Goal: Task Accomplishment & Management: Manage account settings

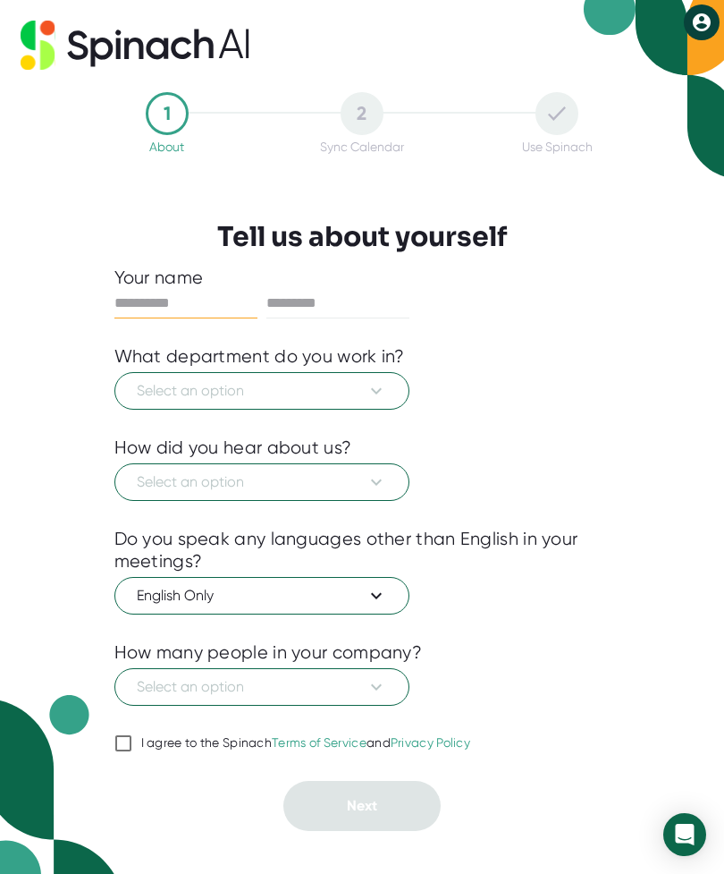
click at [143, 300] on input "text" at bounding box center [185, 303] width 143 height 29
type input "*****"
click at [421, 283] on div "Your name" at bounding box center [362, 278] width 496 height 22
click at [379, 303] on input "text" at bounding box center [338, 303] width 143 height 29
type input "*****"
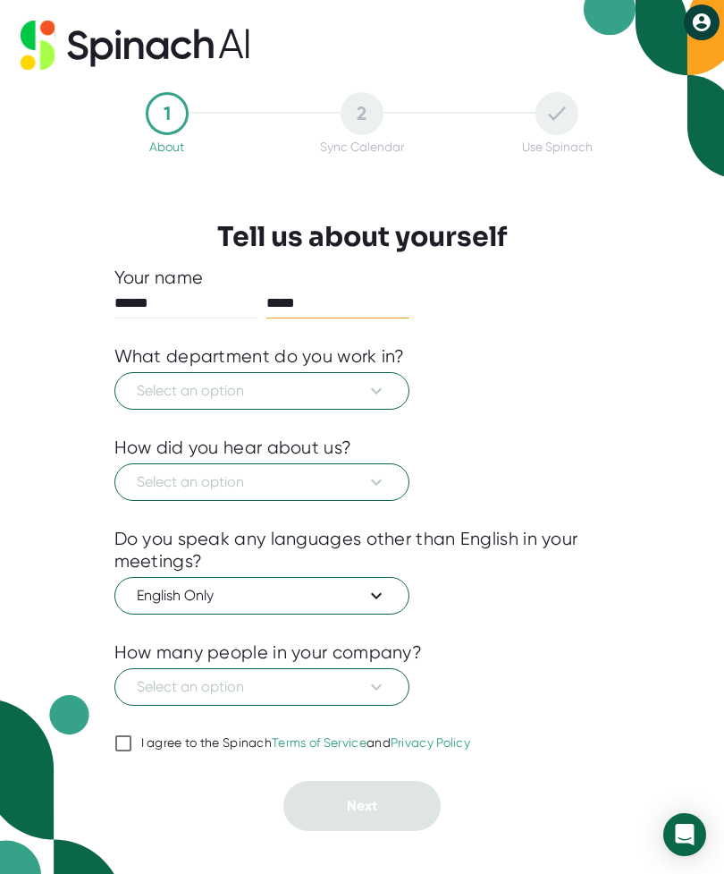
click at [165, 374] on button "Select an option" at bounding box center [261, 391] width 295 height 38
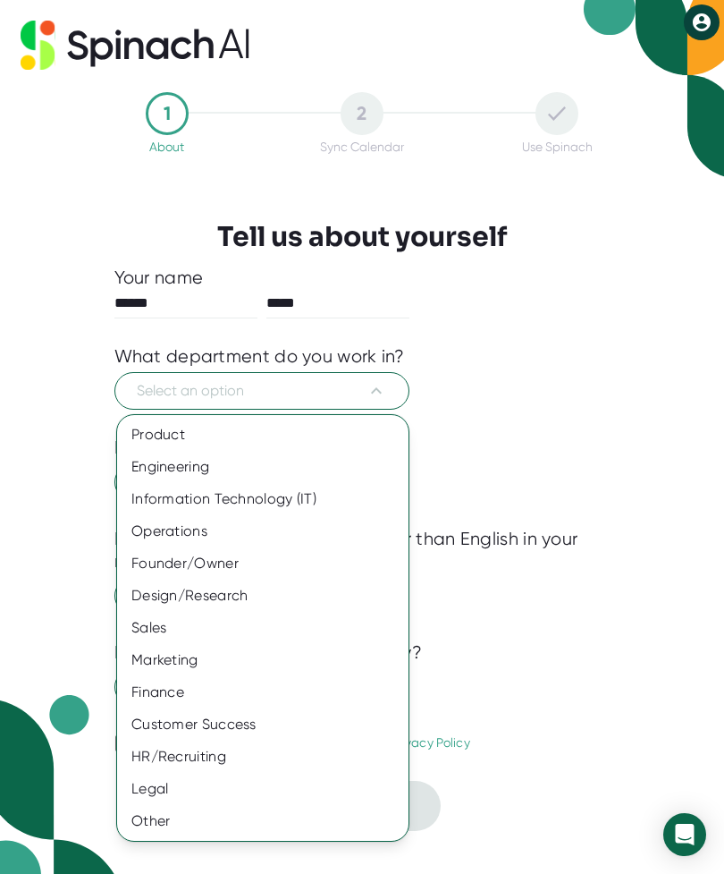
click at [148, 627] on div "Sales" at bounding box center [263, 628] width 292 height 32
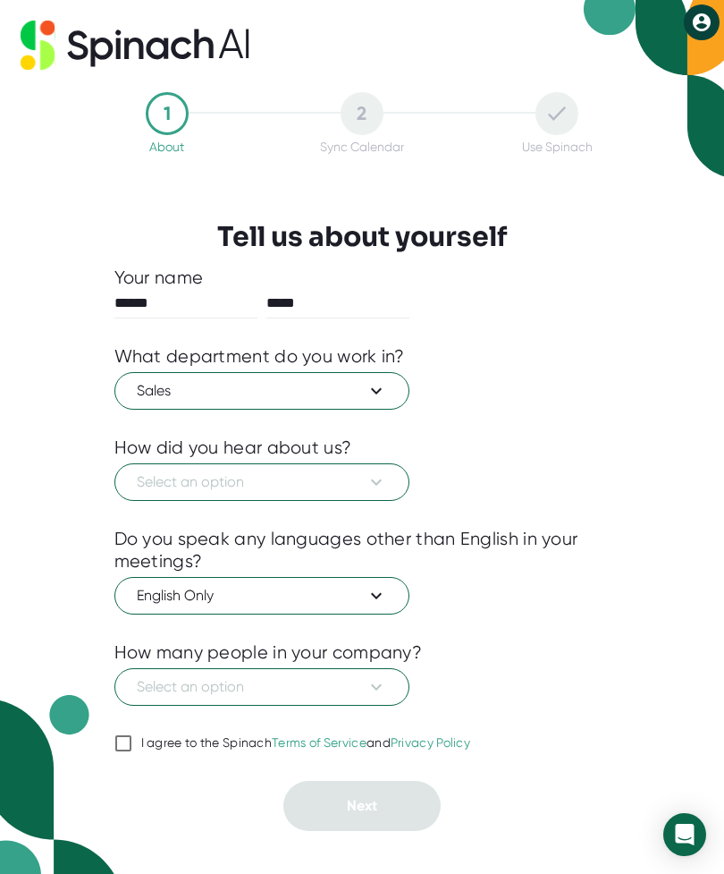
click at [144, 488] on span "Select an option" at bounding box center [262, 481] width 250 height 21
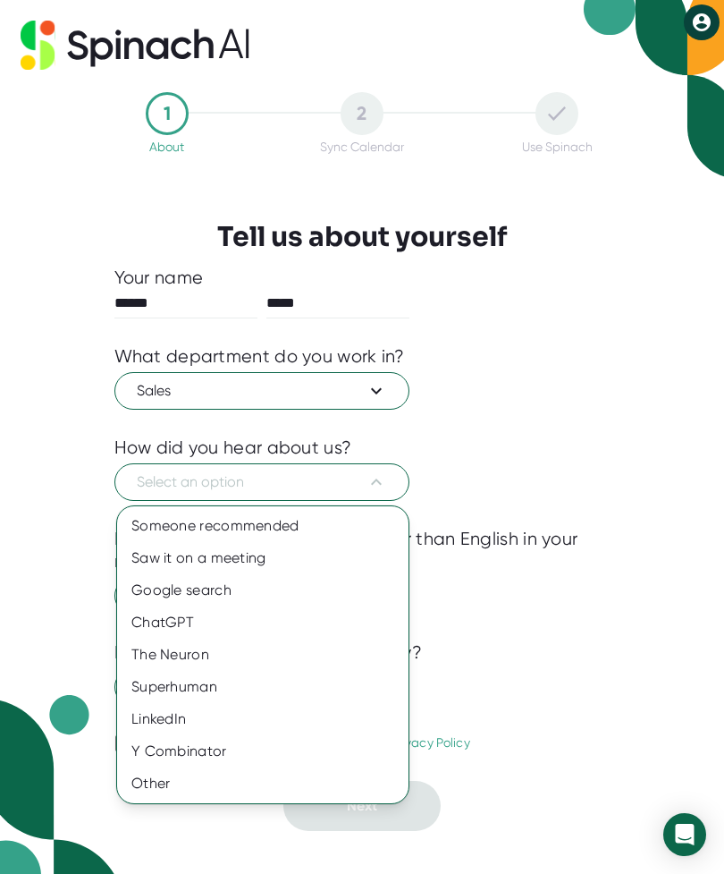
click at [159, 560] on div "Saw it on a meeting" at bounding box center [263, 558] width 292 height 32
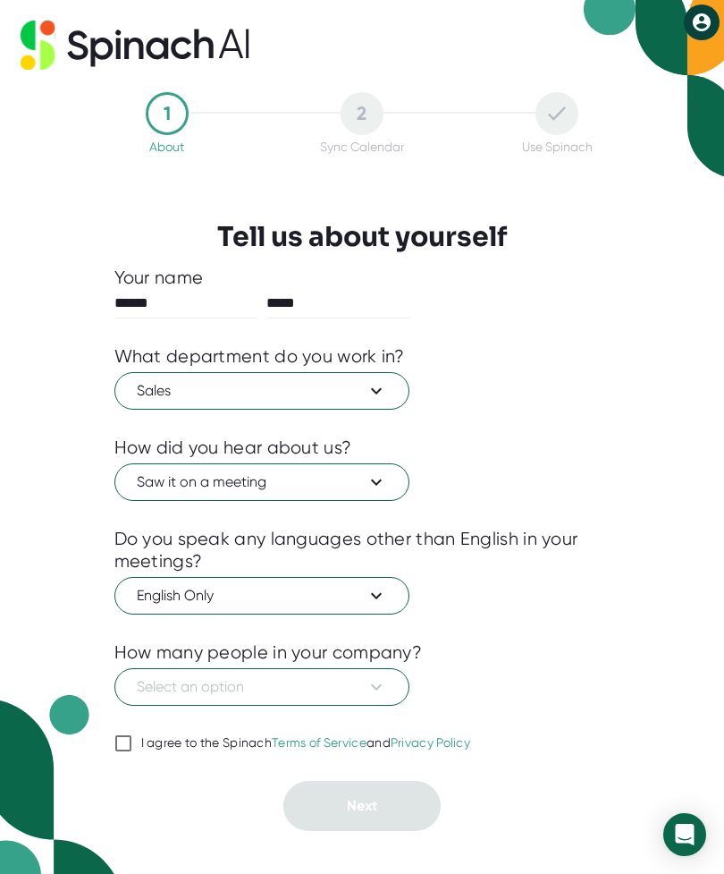
click at [393, 686] on button "Select an option" at bounding box center [261, 687] width 295 height 38
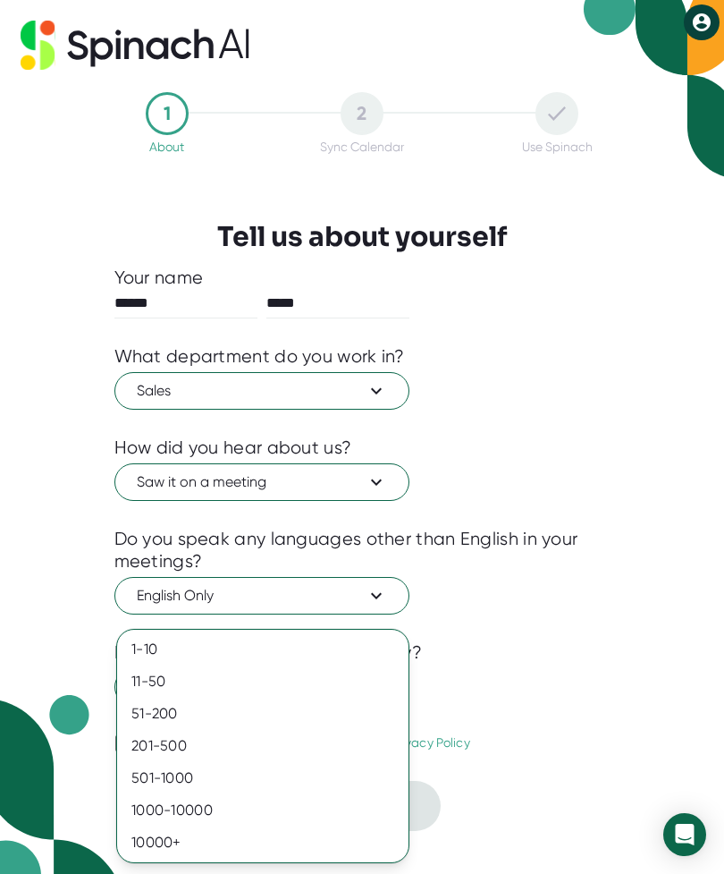
click at [177, 786] on div "501-1000" at bounding box center [263, 778] width 292 height 32
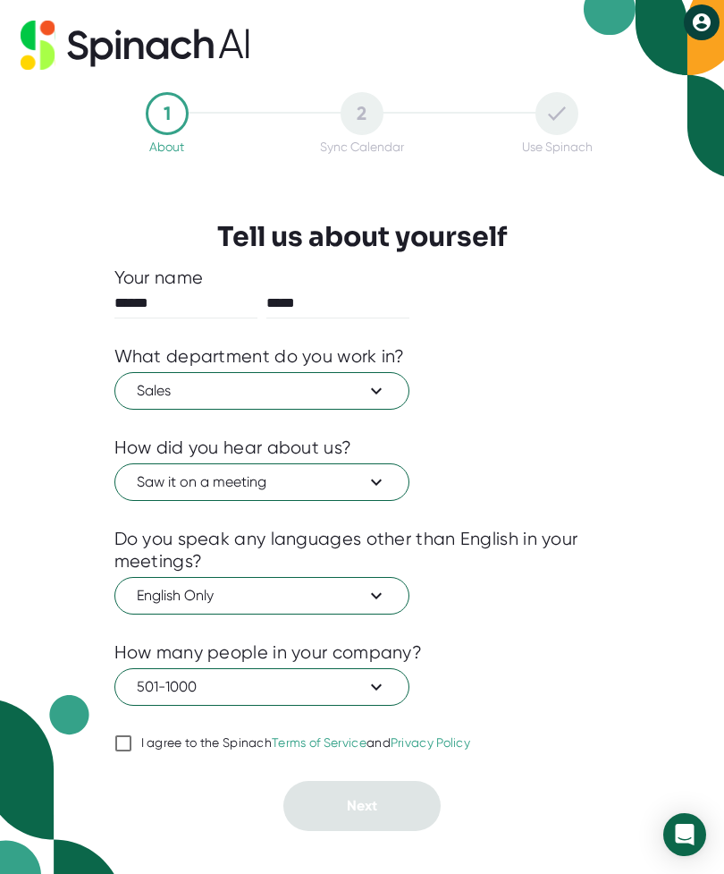
click at [163, 685] on span "501-1000" at bounding box center [262, 686] width 250 height 21
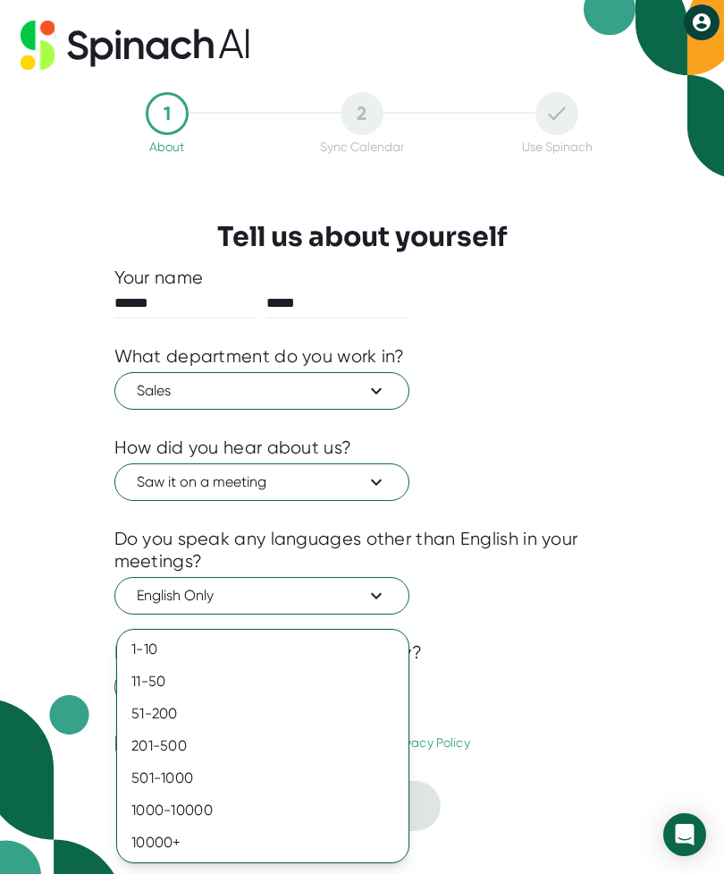
click at [148, 771] on div "501-1000" at bounding box center [263, 778] width 292 height 32
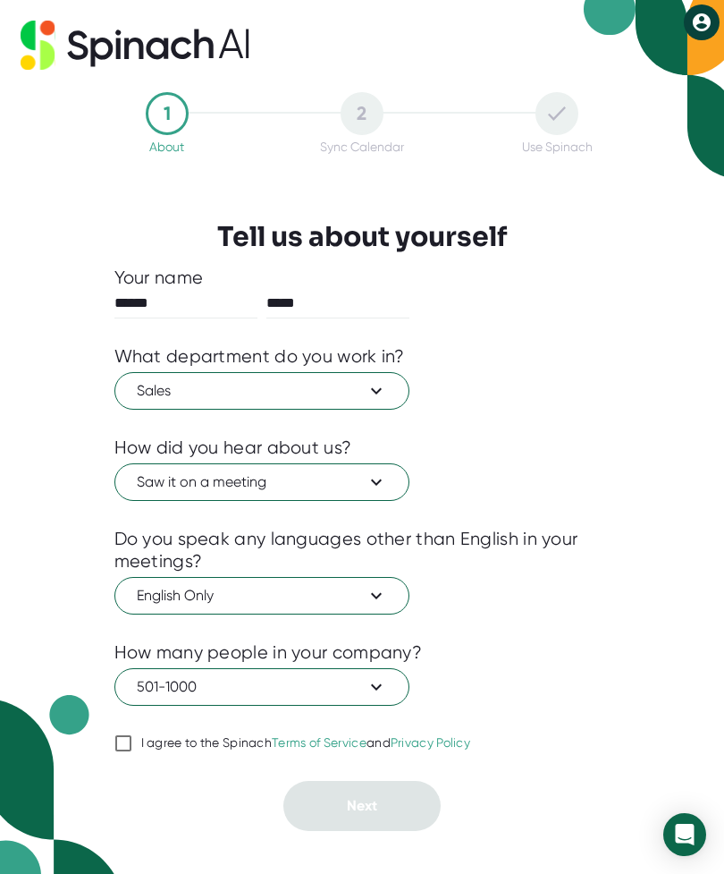
click at [119, 748] on input "I agree to the Spinach Terms of Service and Privacy Policy" at bounding box center [123, 742] width 18 height 21
checkbox input "true"
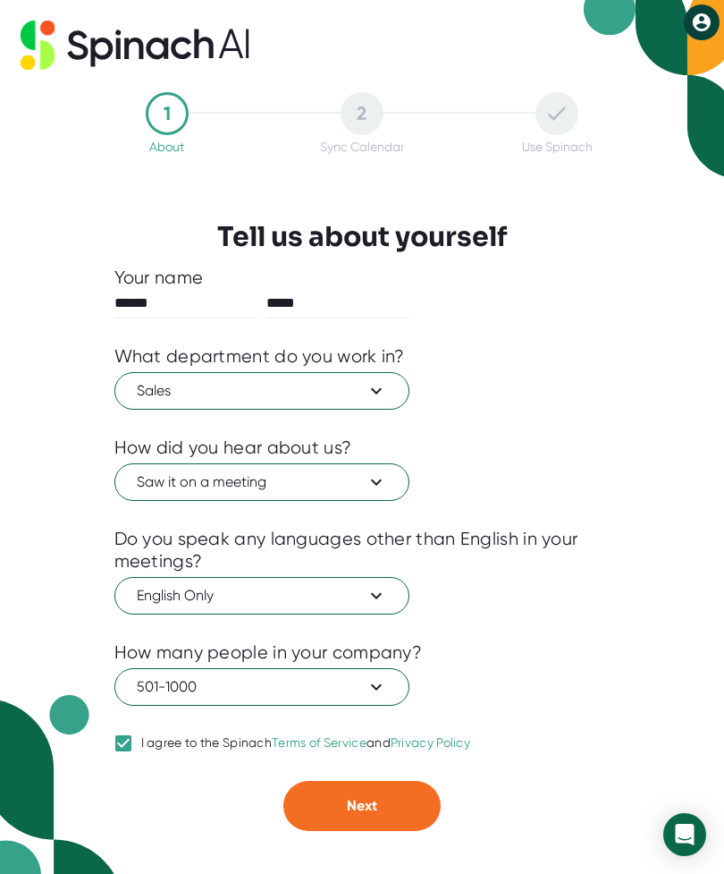
click at [396, 821] on button "Next" at bounding box center [362, 806] width 157 height 50
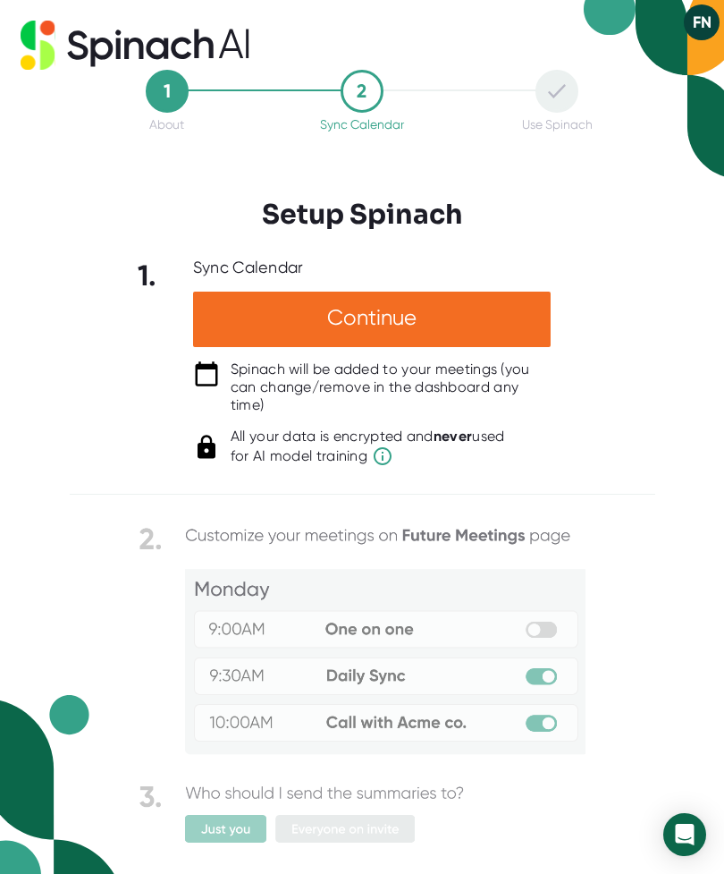
click at [508, 316] on div "Continue" at bounding box center [372, 319] width 358 height 55
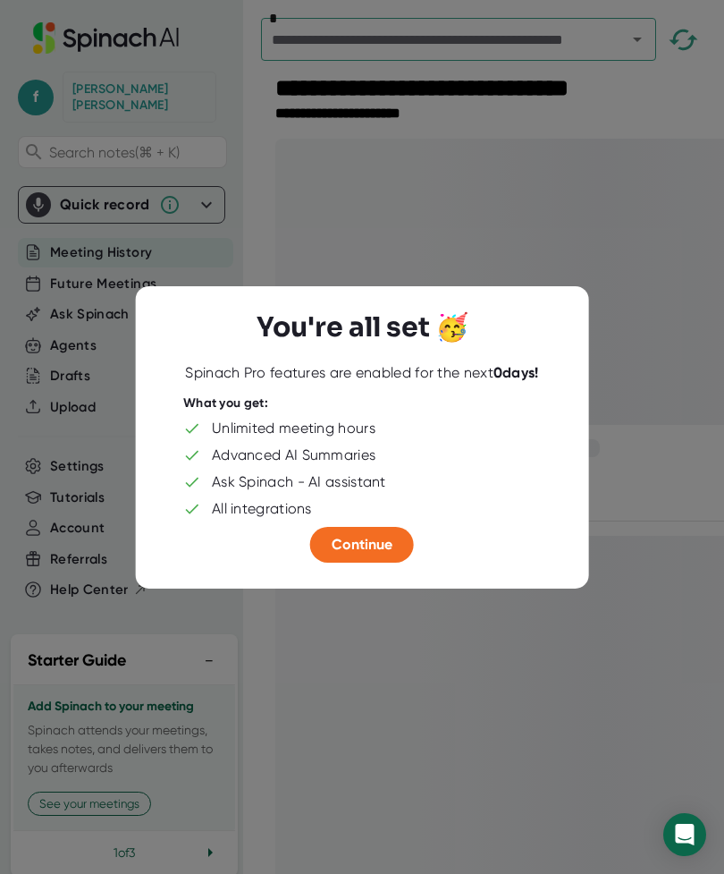
click at [397, 541] on button "Continue" at bounding box center [362, 545] width 104 height 36
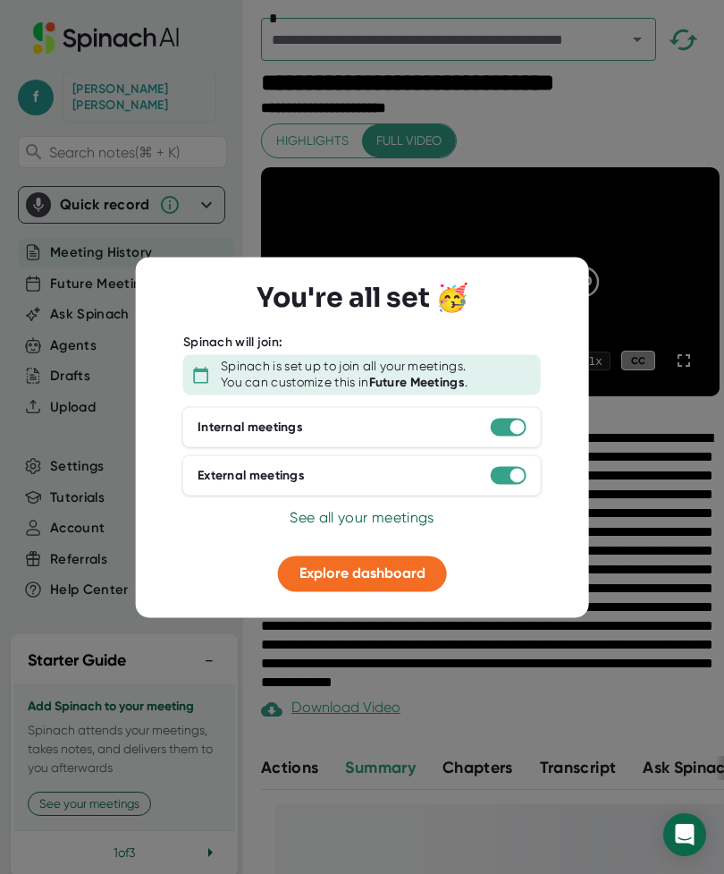
click at [652, 497] on div at bounding box center [362, 437] width 724 height 874
click at [641, 258] on div at bounding box center [362, 437] width 724 height 874
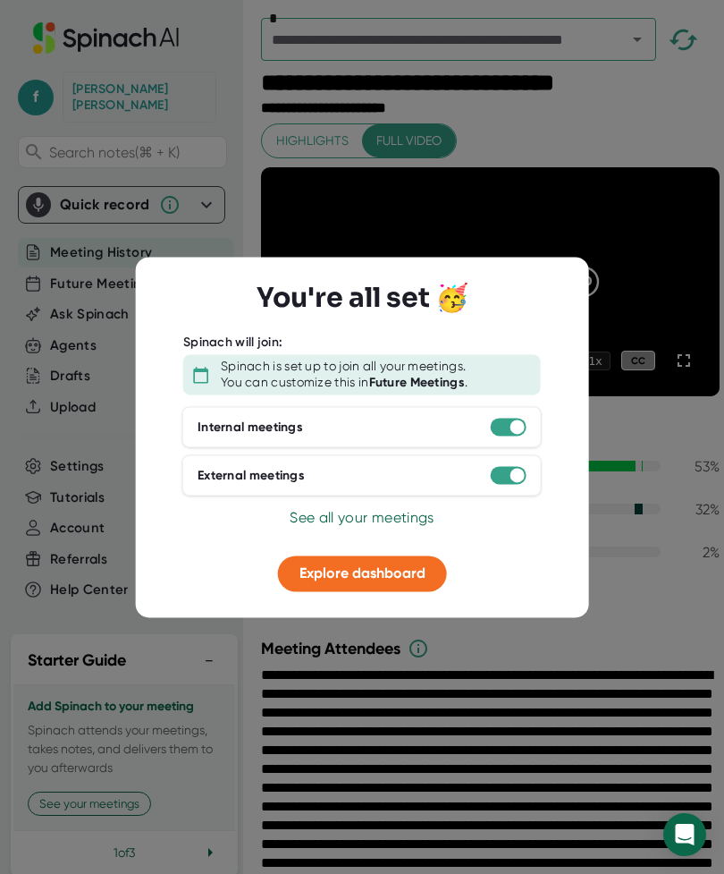
click at [539, 299] on div "You're all set 🥳 Spinach will join: Spinach is set up to join all your meetings…" at bounding box center [362, 437] width 402 height 310
click at [398, 580] on span "Explore dashboard" at bounding box center [363, 573] width 126 height 17
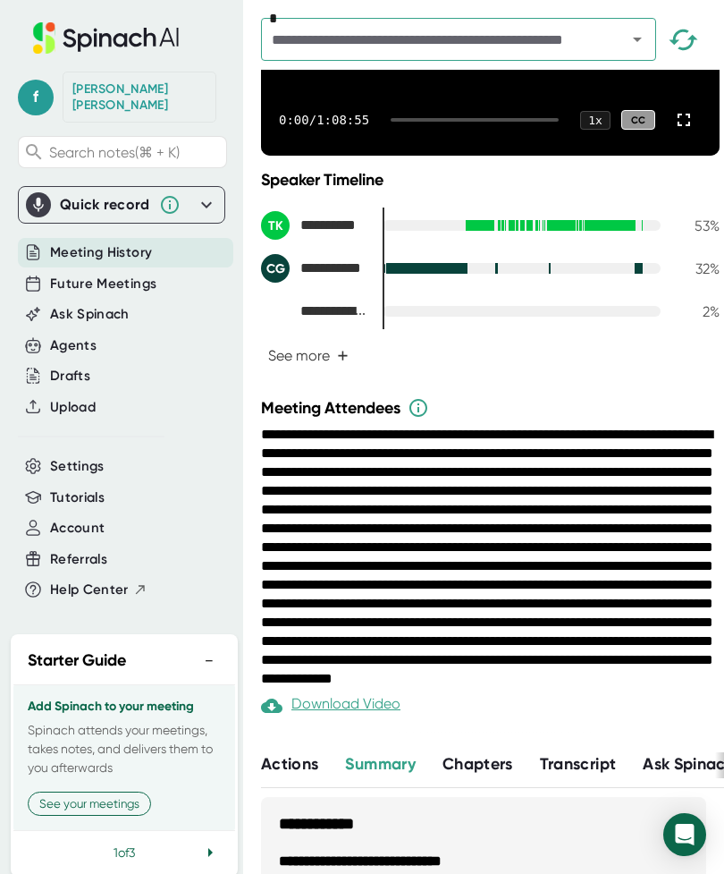
scroll to position [240, 0]
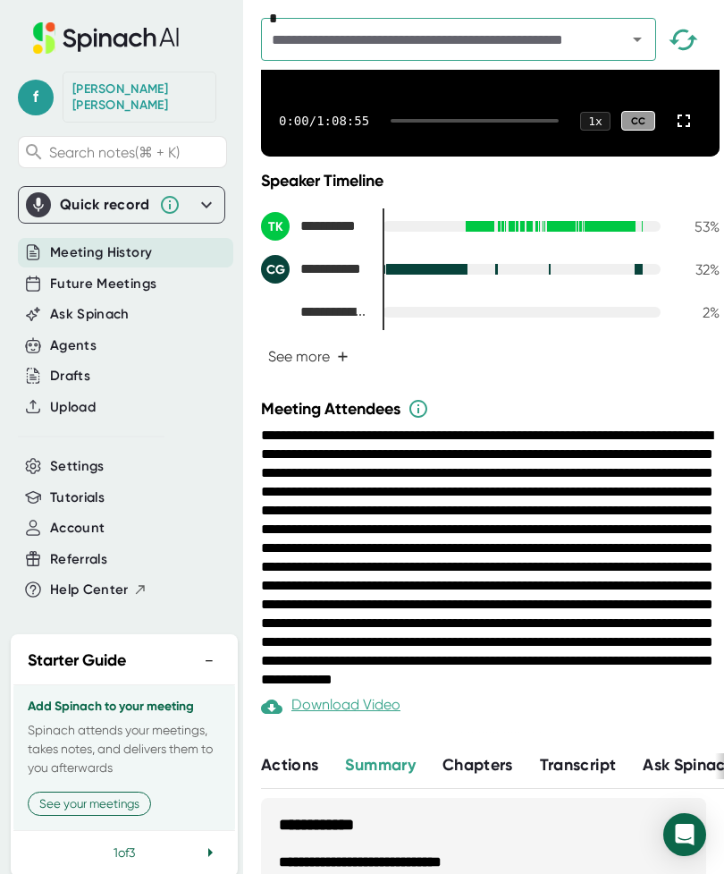
click at [364, 717] on div "Download Video" at bounding box center [331, 706] width 140 height 21
